Goal: Transaction & Acquisition: Purchase product/service

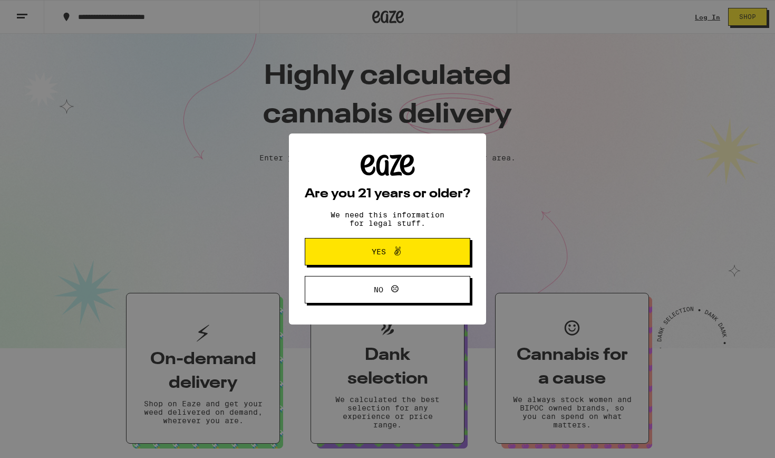
click at [402, 252] on icon at bounding box center [397, 251] width 13 height 13
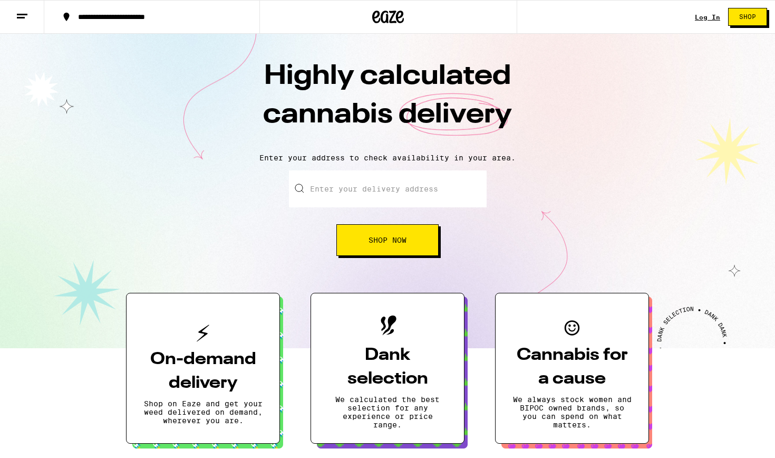
click at [713, 18] on link "Log In" at bounding box center [707, 17] width 25 height 7
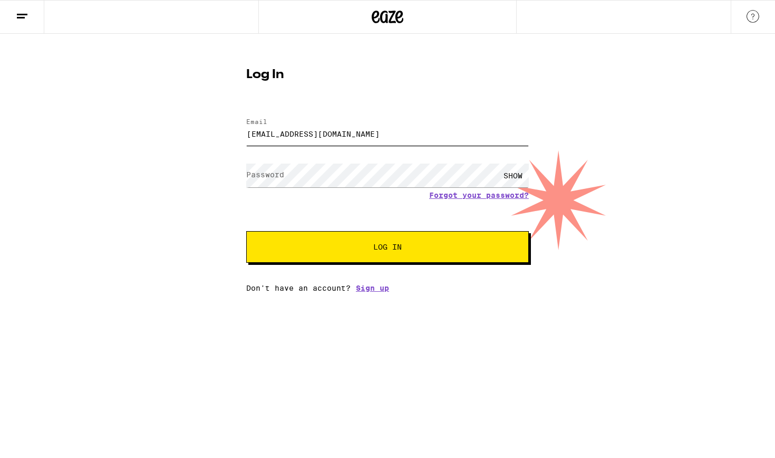
type input "[EMAIL_ADDRESS][DOMAIN_NAME]"
click at [388, 248] on button "Log In" at bounding box center [387, 247] width 283 height 32
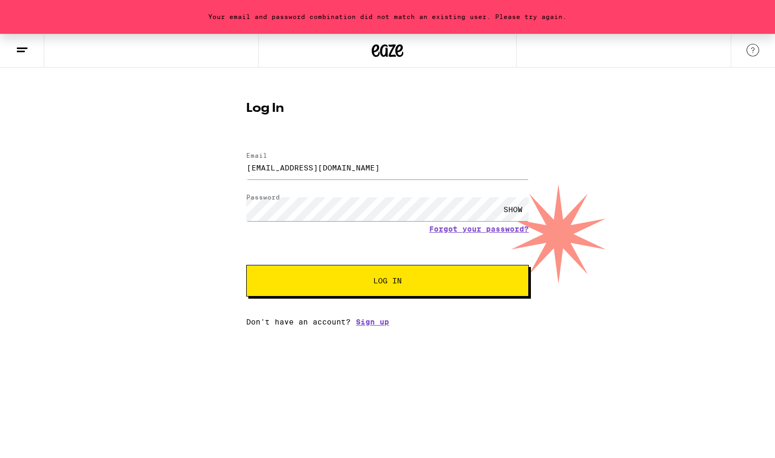
click at [520, 210] on div "SHOW" at bounding box center [513, 209] width 32 height 24
click at [388, 282] on button "Log In" at bounding box center [387, 281] width 283 height 32
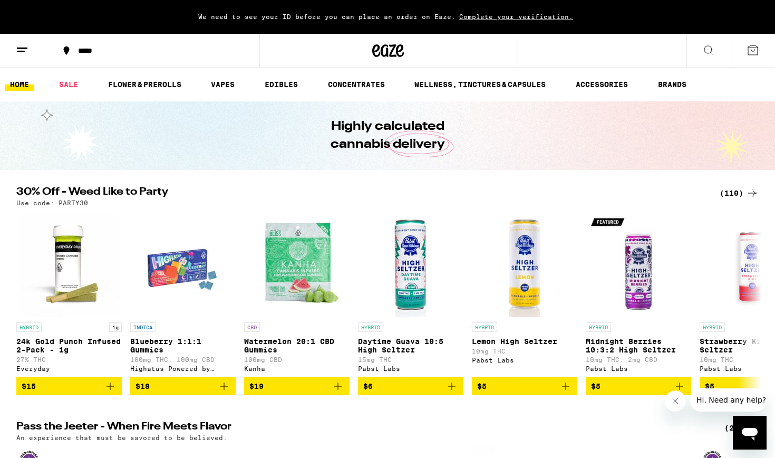
click at [28, 54] on button at bounding box center [22, 50] width 44 height 33
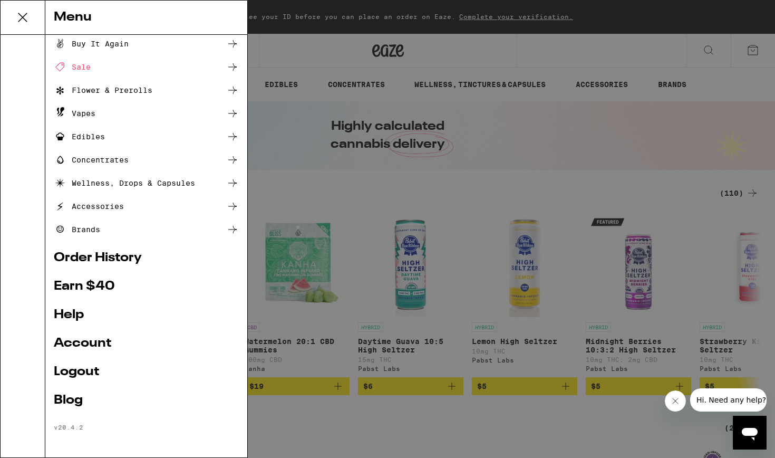
scroll to position [27, 0]
click at [260, 145] on div "Menu Shop Buy It Again Sale Flower & Prerolls Vapes Edibles Concentrates Wellne…" at bounding box center [387, 229] width 775 height 458
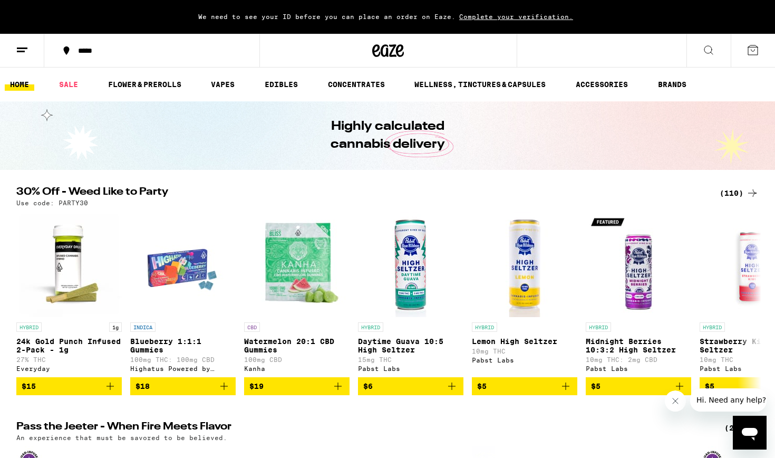
click at [65, 56] on icon at bounding box center [66, 50] width 13 height 13
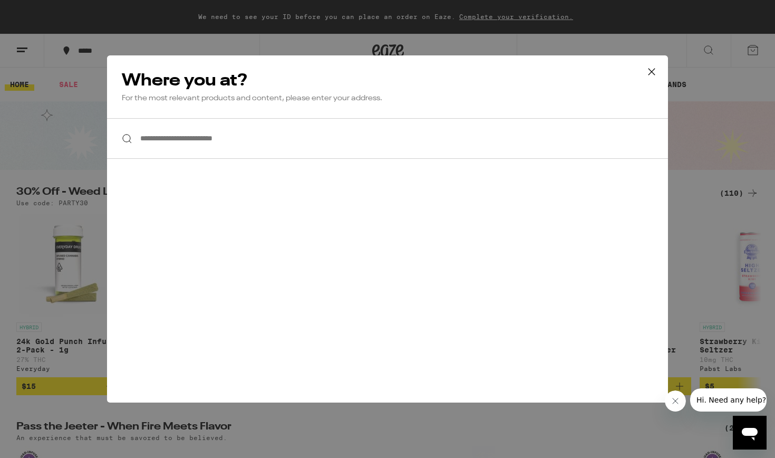
click at [215, 142] on input "**********" at bounding box center [387, 138] width 561 height 41
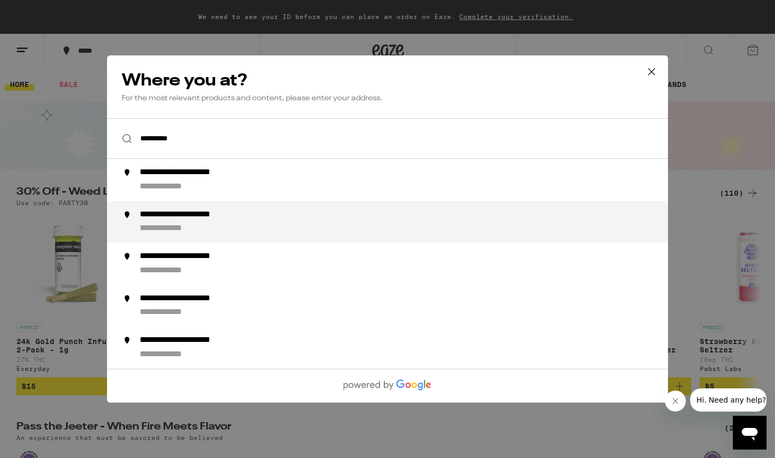
click at [198, 227] on div "**********" at bounding box center [175, 228] width 71 height 11
type input "**********"
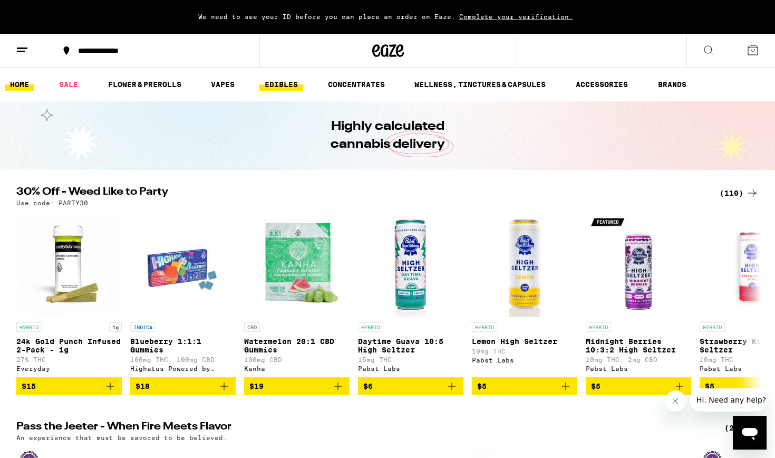
click at [291, 84] on link "EDIBLES" at bounding box center [281, 84] width 44 height 13
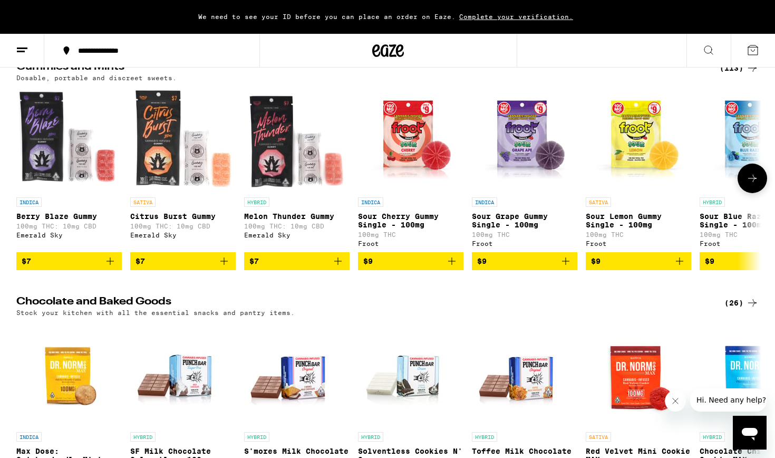
scroll to position [85, 0]
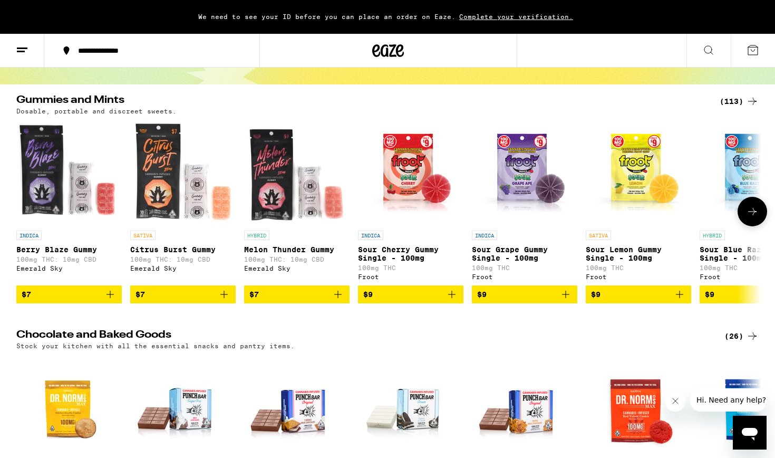
click at [754, 216] on icon at bounding box center [752, 211] width 13 height 13
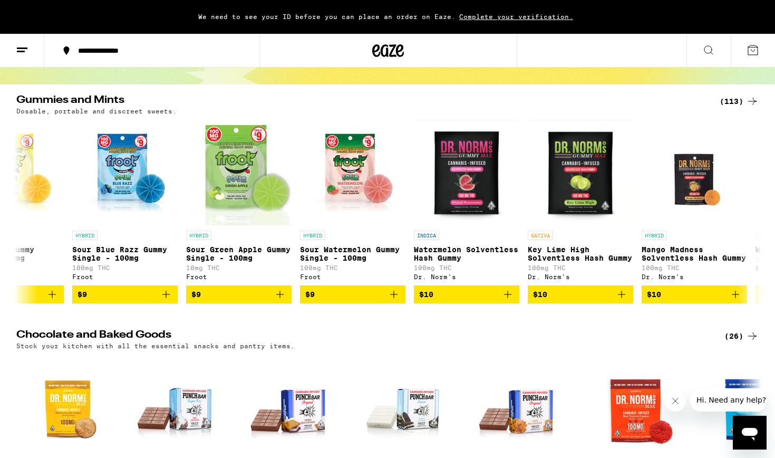
click at [734, 104] on div "(113)" at bounding box center [739, 101] width 39 height 13
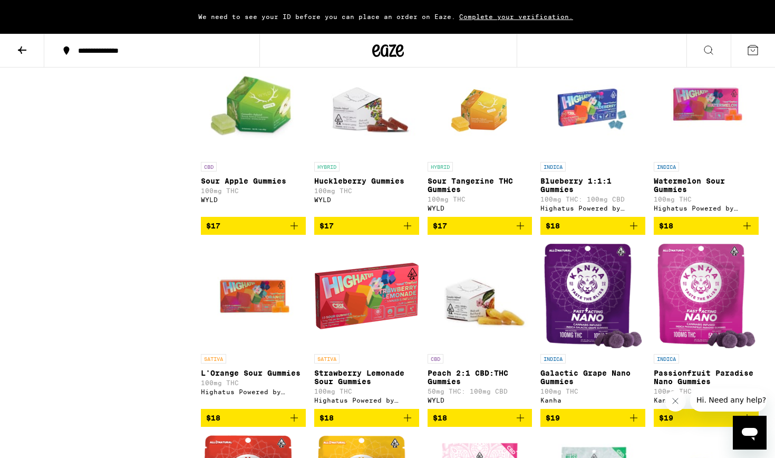
scroll to position [1860, 0]
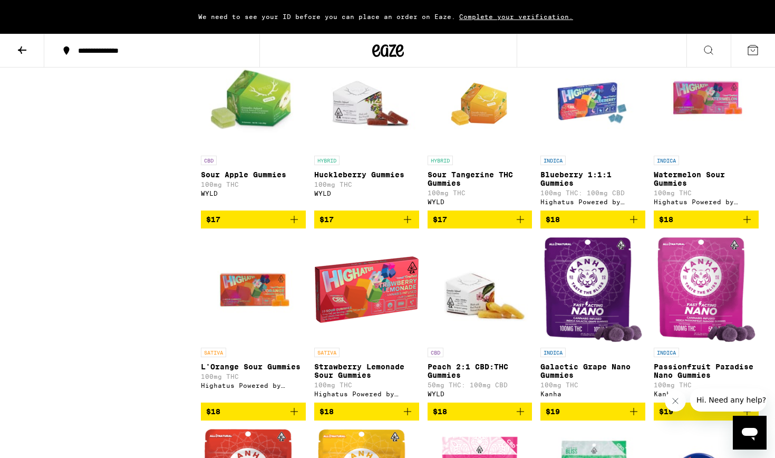
click at [580, 142] on img "Open page for Blueberry 1:1:1 Gummies from Highatus Powered by Cannabiotix" at bounding box center [592, 97] width 105 height 105
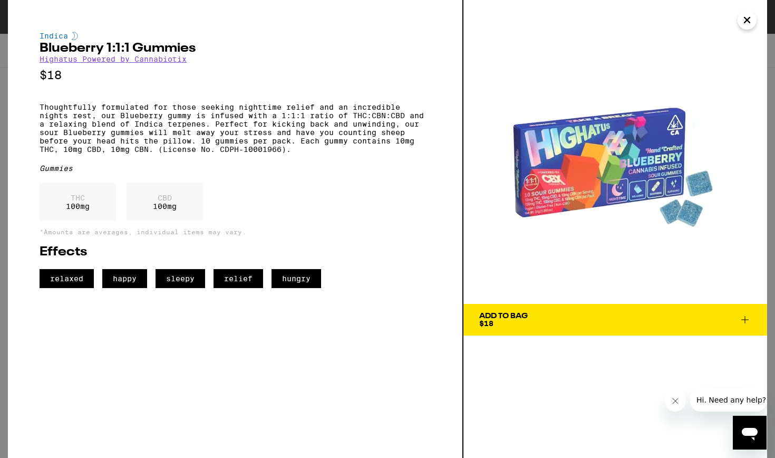
click at [0, 51] on div "Indica Blueberry 1:1:1 Gummies Highatus Powered by Cannabiotix $18 Thoughtfully…" at bounding box center [387, 229] width 775 height 458
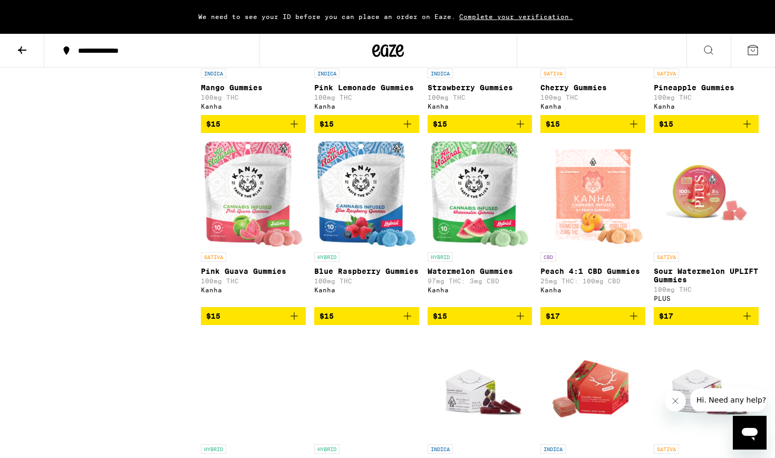
scroll to position [1378, 0]
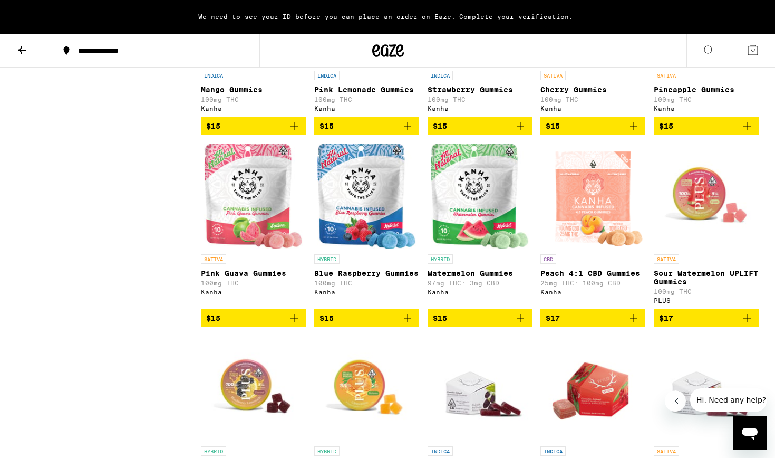
click at [450, 249] on img "Open page for Watermelon Gummies from Kanha" at bounding box center [480, 195] width 99 height 105
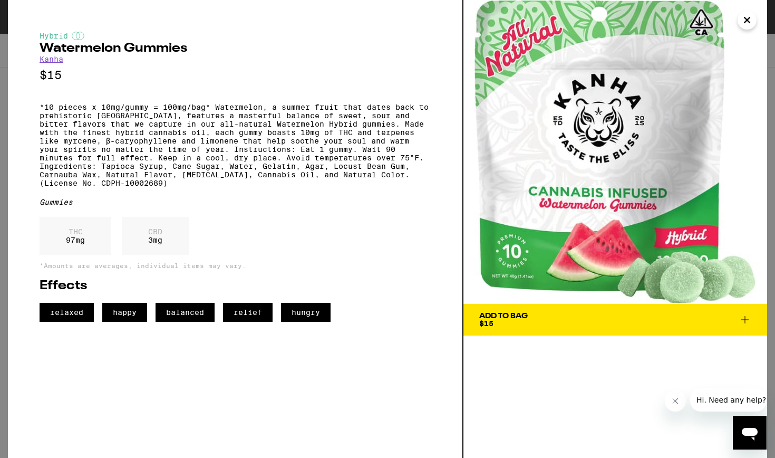
click at [0, 31] on div "Hybrid Watermelon Gummies Kanha $15 *10 pieces x 10mg/gummy = 100mg/bag* Waterm…" at bounding box center [387, 229] width 775 height 458
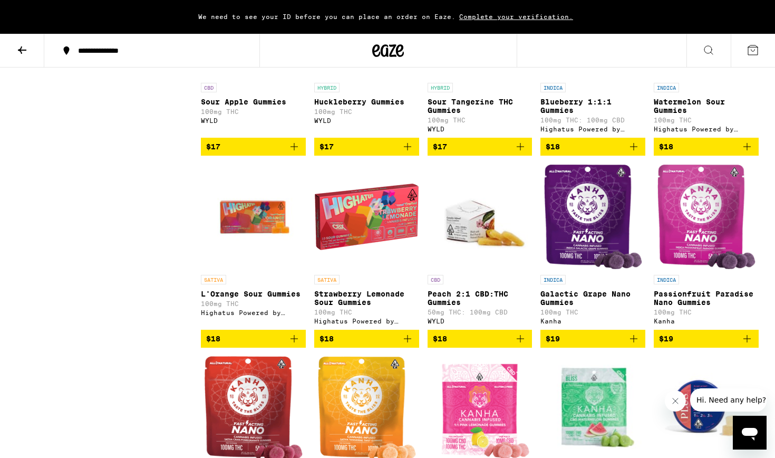
scroll to position [1935, 0]
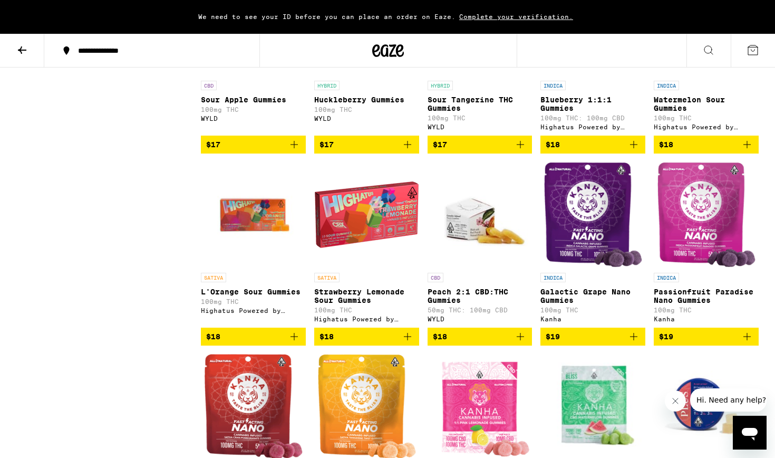
click at [683, 75] on img "Open page for Watermelon Sour Gummies from Highatus Powered by Cannabiotix" at bounding box center [706, 22] width 105 height 105
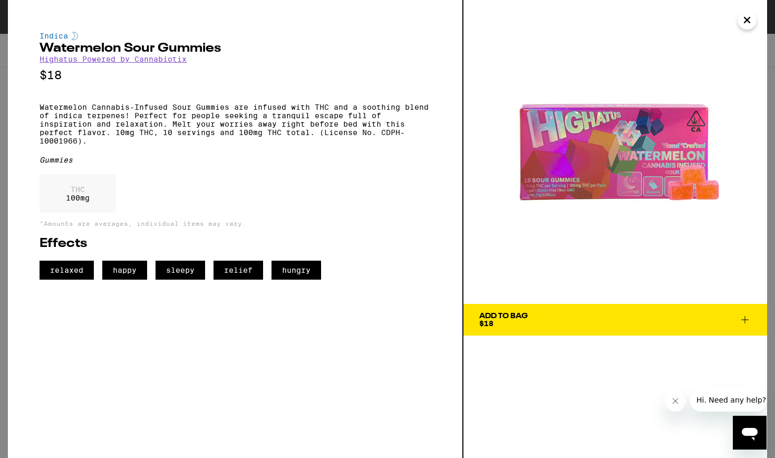
click at [0, 140] on div "Indica Watermelon Sour Gummies Highatus Powered by Cannabiotix $18 Watermelon C…" at bounding box center [387, 229] width 775 height 458
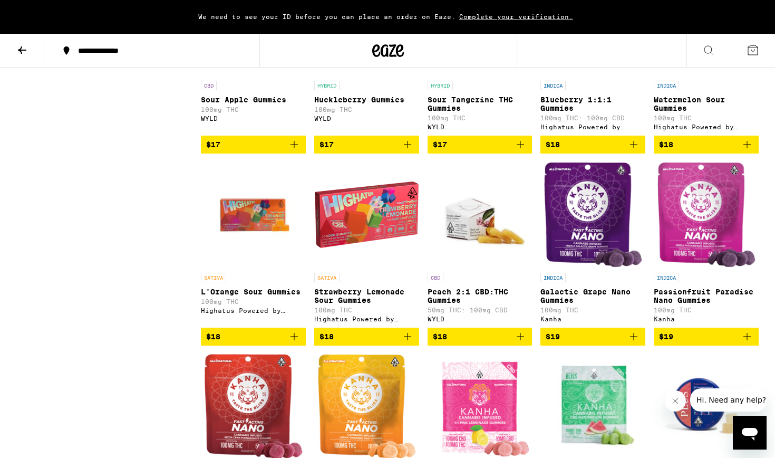
click at [264, 255] on img "Open page for L'Orange Sour Gummies from Highatus Powered by Cannabiotix" at bounding box center [253, 214] width 105 height 105
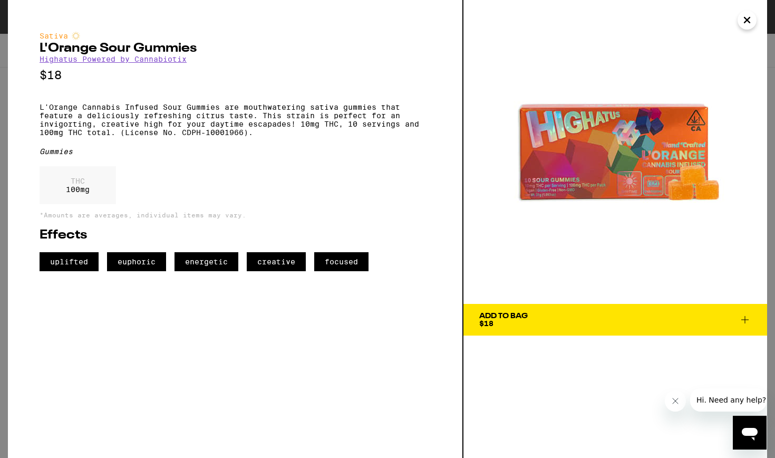
click at [0, 188] on div "Sativa L'Orange Sour Gummies Highatus Powered by Cannabiotix $18 L'Orange Canna…" at bounding box center [387, 229] width 775 height 458
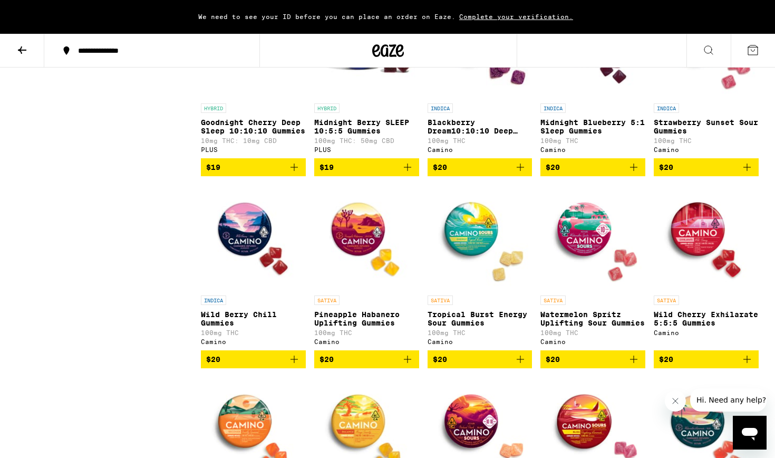
scroll to position [2486, 0]
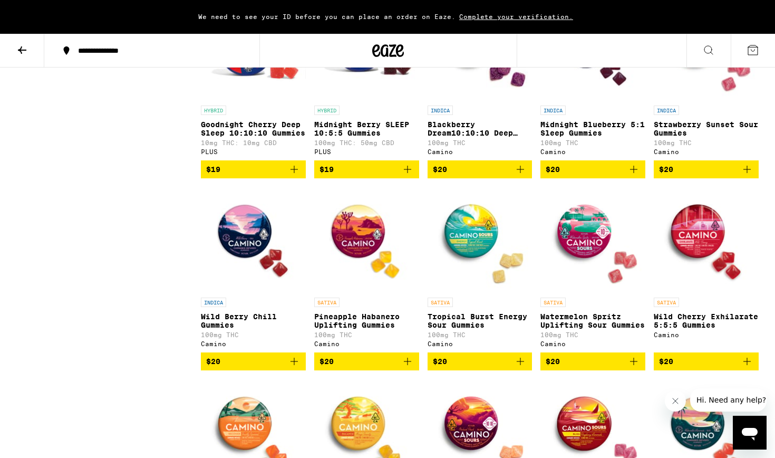
click at [238, 100] on img "Open page for Goodnight Cherry Deep Sleep 10:10:10 Gummies from PLUS" at bounding box center [253, 47] width 105 height 105
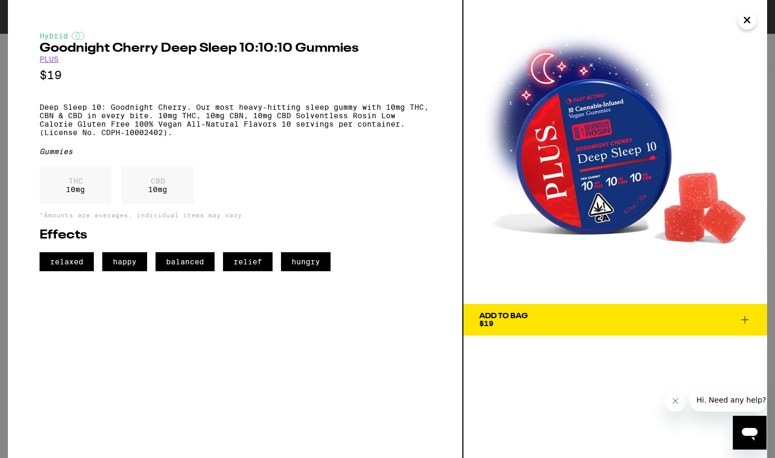
click at [521, 319] on div "Add To Bag" at bounding box center [503, 315] width 49 height 7
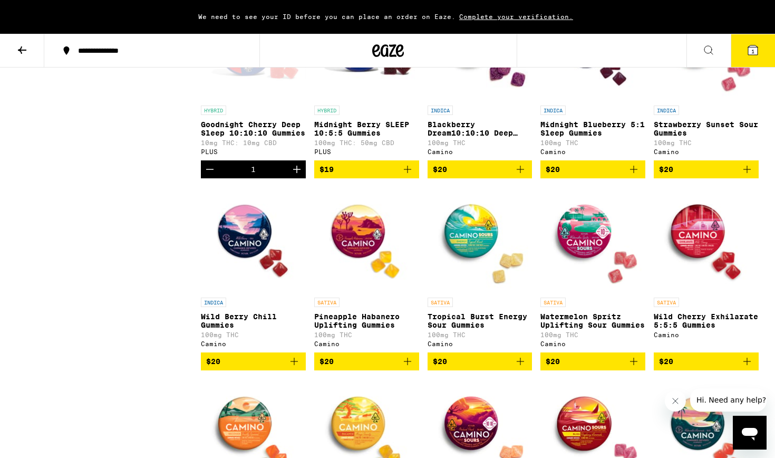
click at [747, 47] on icon at bounding box center [753, 50] width 13 height 13
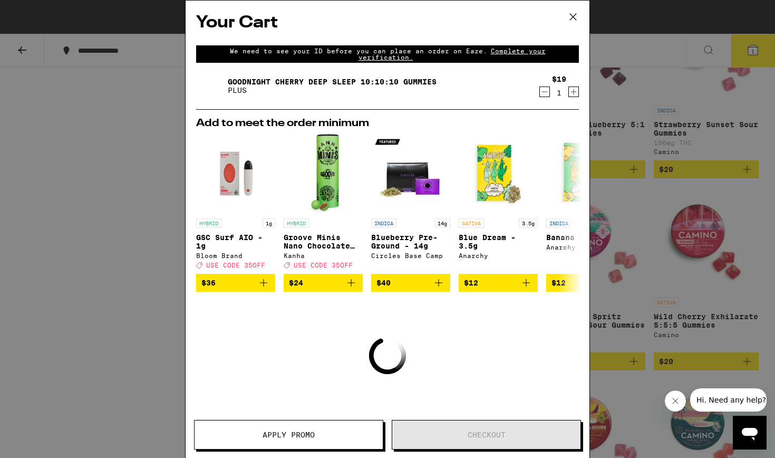
click at [570, 17] on icon at bounding box center [573, 17] width 16 height 16
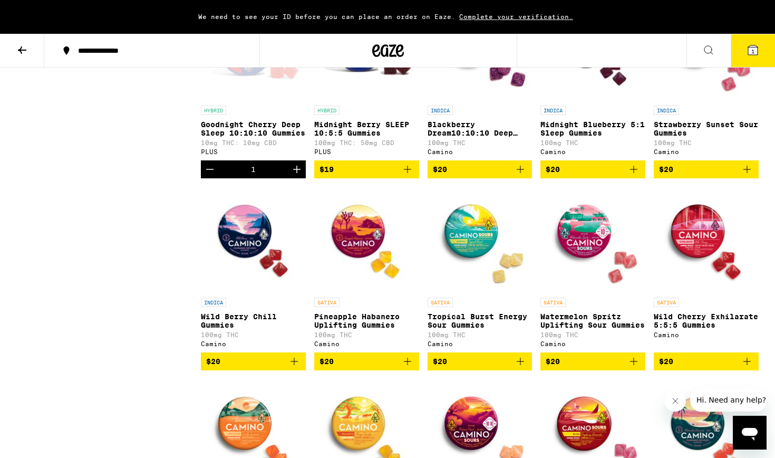
click at [749, 52] on icon at bounding box center [752, 49] width 9 height 9
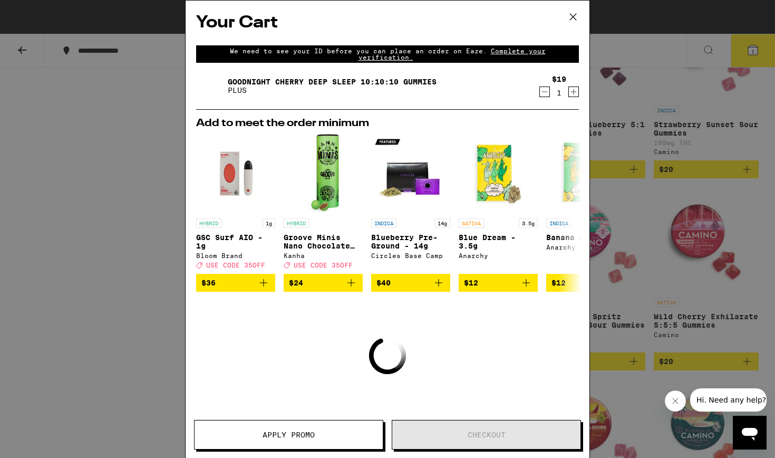
click at [122, 273] on div "Your Cart We need to see your ID before you can place an order on Eaze. Complet…" at bounding box center [387, 229] width 775 height 458
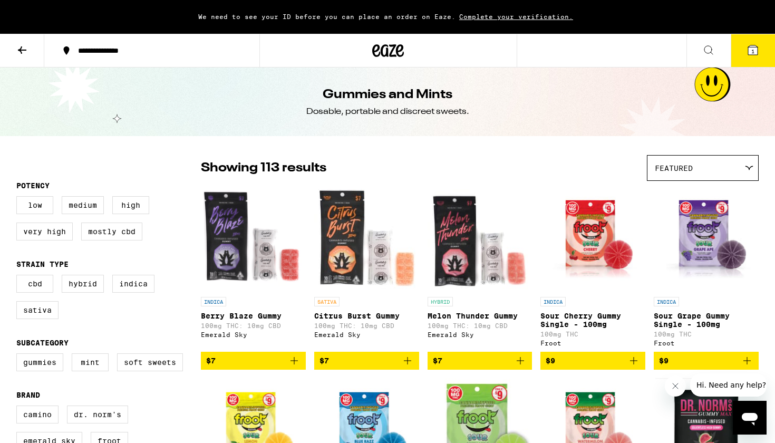
click at [393, 51] on icon at bounding box center [388, 50] width 32 height 19
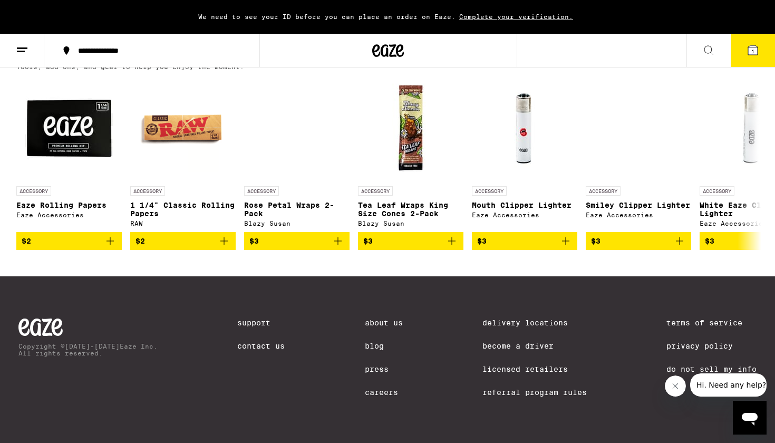
scroll to position [4108, 0]
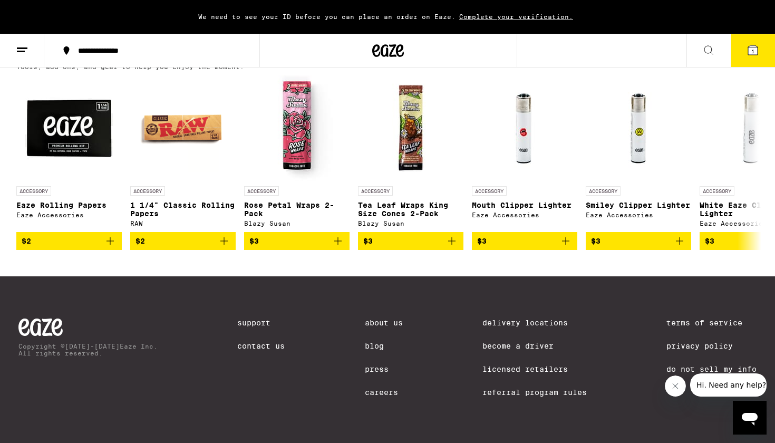
click at [530, 318] on link "Delivery Locations" at bounding box center [534, 322] width 104 height 8
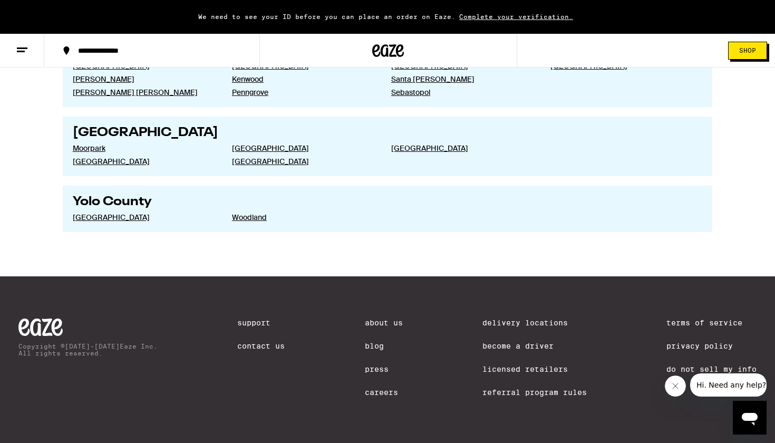
scroll to position [2048, 0]
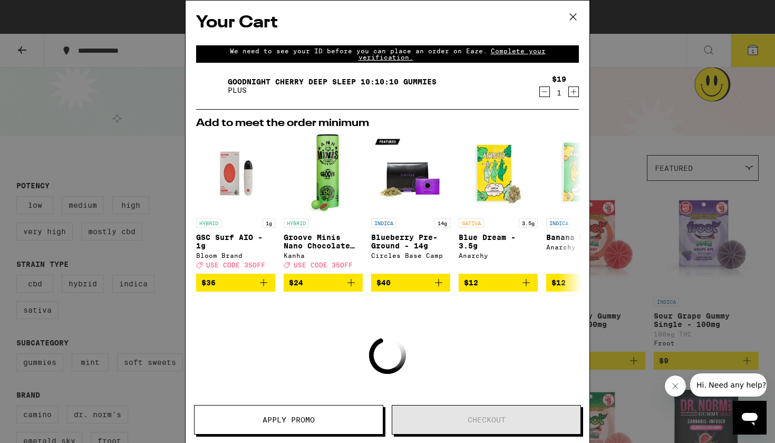
click at [156, 101] on div "Your Cart We need to see your ID before you can place an order on Eaze. Complet…" at bounding box center [387, 221] width 775 height 443
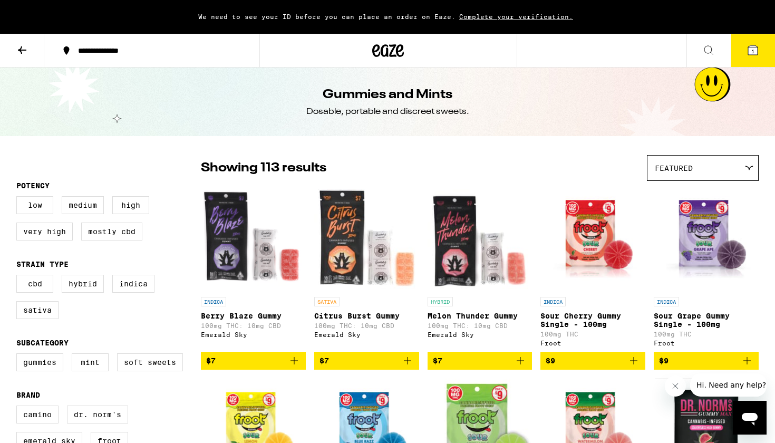
click at [399, 55] on icon at bounding box center [388, 50] width 32 height 19
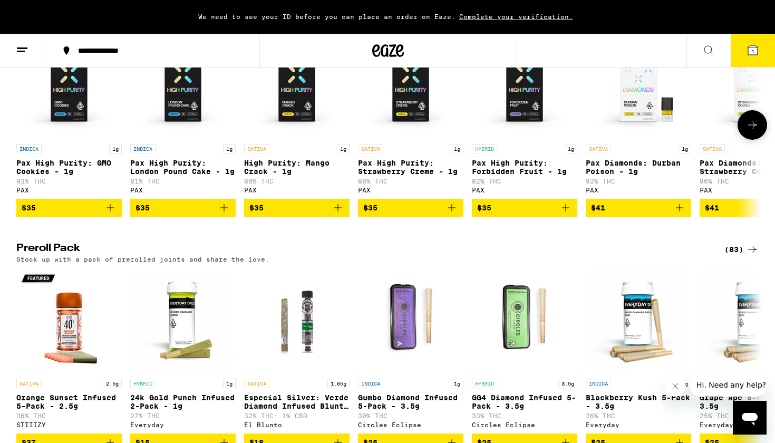
scroll to position [1921, 0]
